Goal: Task Accomplishment & Management: Manage account settings

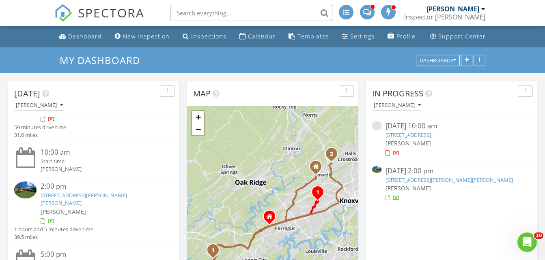
scroll to position [670, 557]
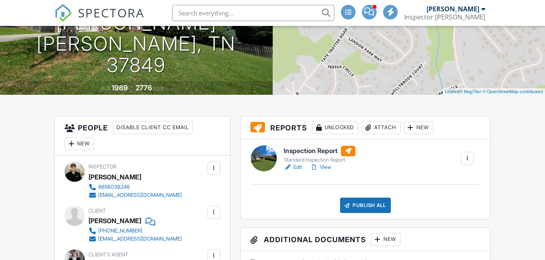
click at [381, 132] on div "Attach" at bounding box center [380, 127] width 39 height 13
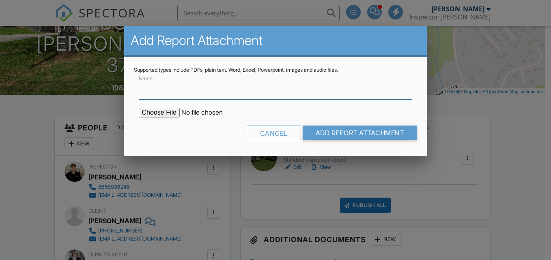
click at [157, 90] on input "Name" at bounding box center [276, 90] width 274 height 20
type input "WDO Letter"
click at [159, 109] on input "file" at bounding box center [208, 113] width 138 height 10
type input "C:\fakepath\8025 Landon Park Way - WDO Letter.pdf"
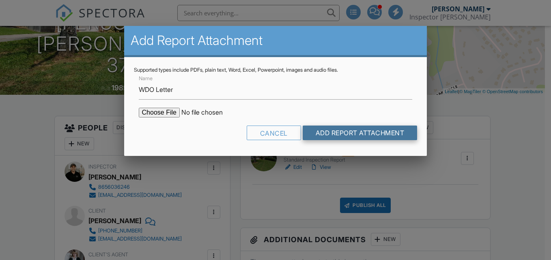
click at [329, 132] on input "Add Report Attachment" at bounding box center [360, 133] width 115 height 15
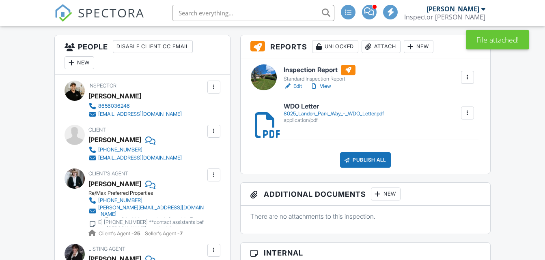
click at [301, 87] on link "Edit" at bounding box center [293, 86] width 18 height 8
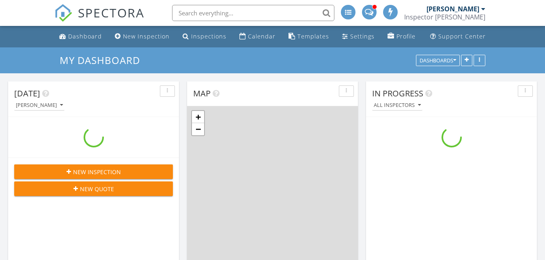
scroll to position [670, 557]
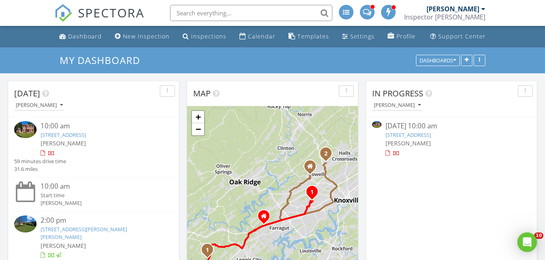
click at [414, 135] on link "970 Cave Creek Rd, Loudon, TN 37774" at bounding box center [407, 134] width 45 height 7
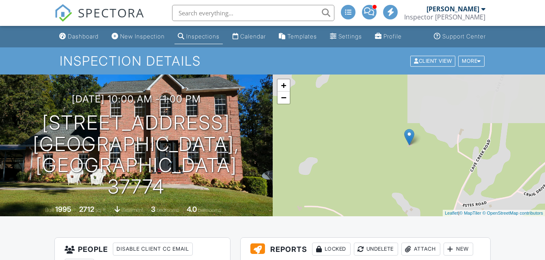
click at [419, 243] on div "Attach" at bounding box center [420, 249] width 39 height 13
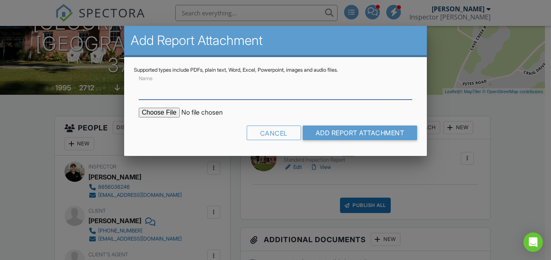
click at [154, 94] on input "Name" at bounding box center [276, 90] width 274 height 20
type input "WDO Letter"
click at [159, 112] on input "file" at bounding box center [208, 113] width 138 height 10
type input "C:\fakepath\970 Cave Creek Rd. - WDO Letter.pdf"
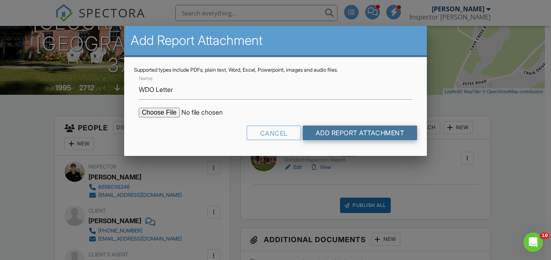
click at [349, 133] on input "Add Report Attachment" at bounding box center [360, 133] width 115 height 15
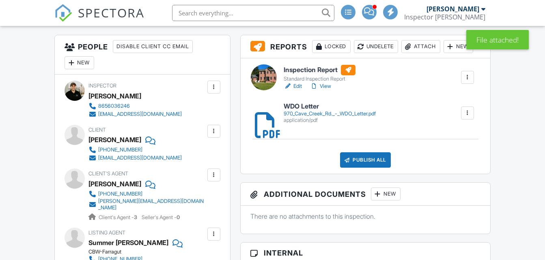
click at [417, 48] on div "Attach" at bounding box center [420, 46] width 39 height 13
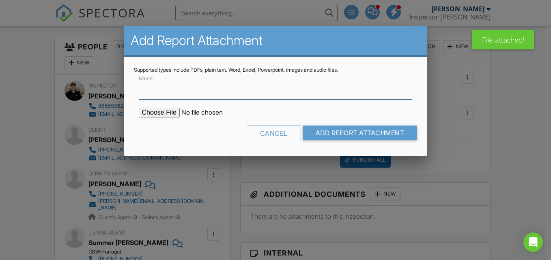
click at [197, 92] on input "Name" at bounding box center [276, 90] width 274 height 20
click at [194, 86] on input "Name" at bounding box center [276, 90] width 274 height 20
type input "w"
click at [155, 95] on input "w" at bounding box center [276, 90] width 274 height 20
click at [148, 95] on input "w" at bounding box center [276, 90] width 274 height 20
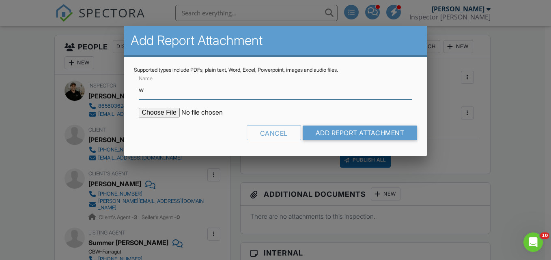
click at [148, 95] on input "w" at bounding box center [276, 90] width 274 height 20
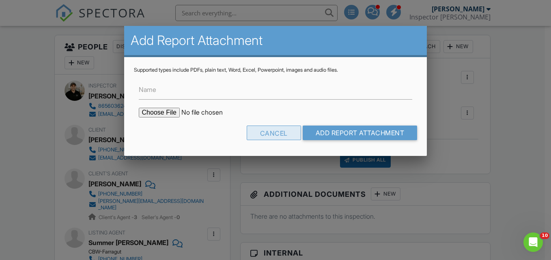
click at [263, 133] on div "Cancel" at bounding box center [274, 133] width 54 height 15
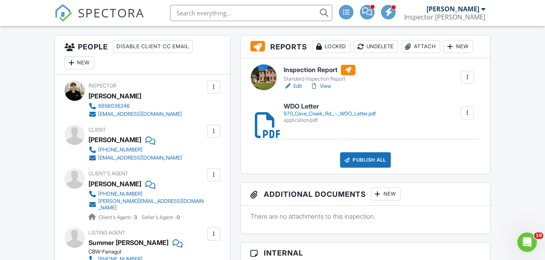
click at [299, 86] on link "Edit" at bounding box center [293, 86] width 18 height 8
